Goal: Transaction & Acquisition: Purchase product/service

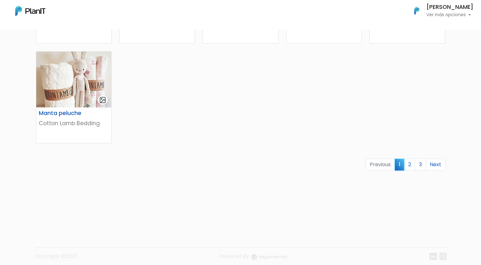
scroll to position [426, 0]
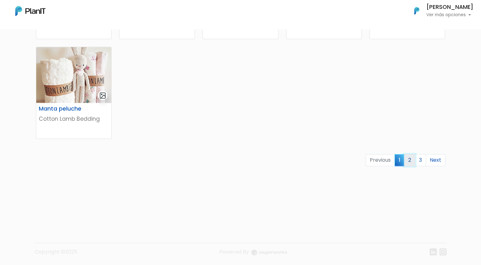
click at [408, 161] on link "2" at bounding box center [409, 160] width 11 height 12
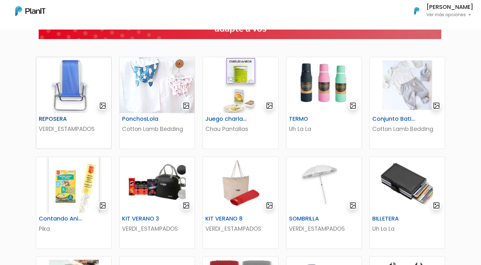
scroll to position [95, 0]
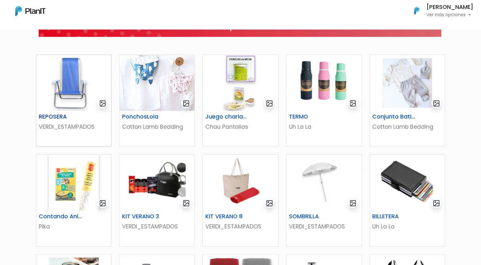
click at [86, 123] on p "VERDI_ESTAMPADOS" at bounding box center [74, 127] width 70 height 8
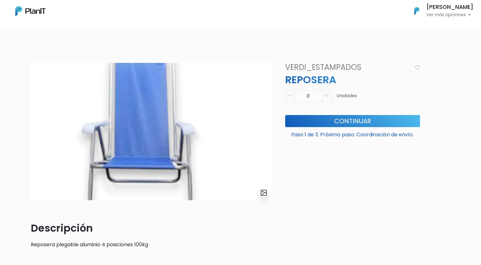
click at [327, 93] on icon "button" at bounding box center [326, 96] width 5 height 6
type input "1"
click at [338, 121] on button "Continuar" at bounding box center [352, 121] width 135 height 12
